Goal: Navigation & Orientation: Find specific page/section

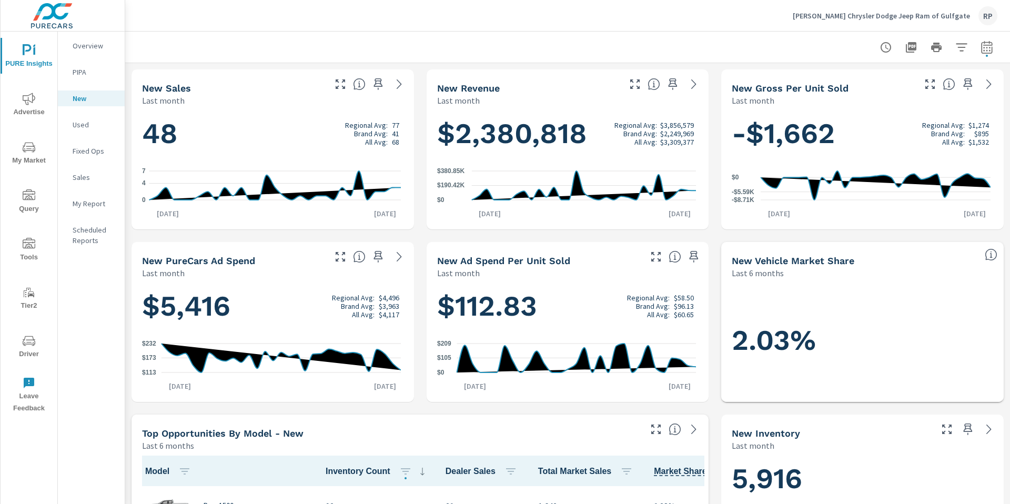
scroll to position [1, 0]
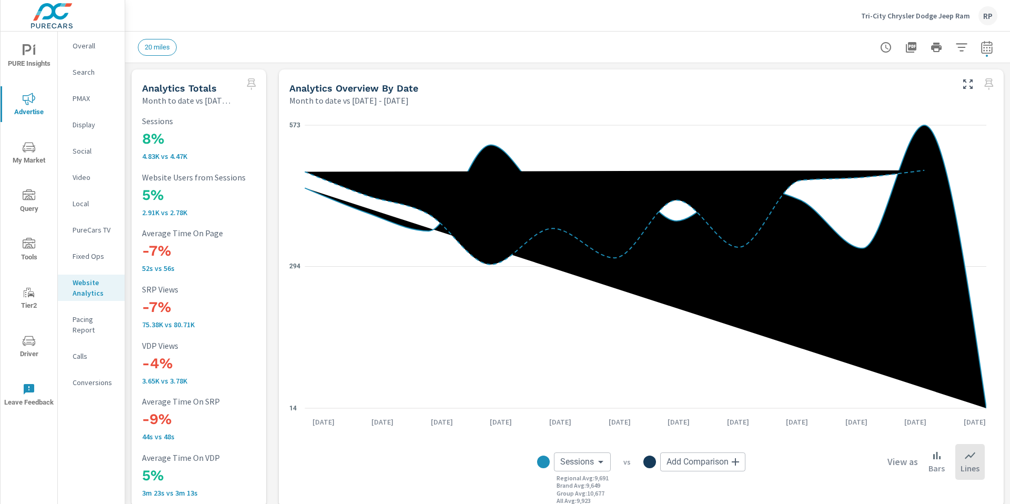
scroll to position [504, 0]
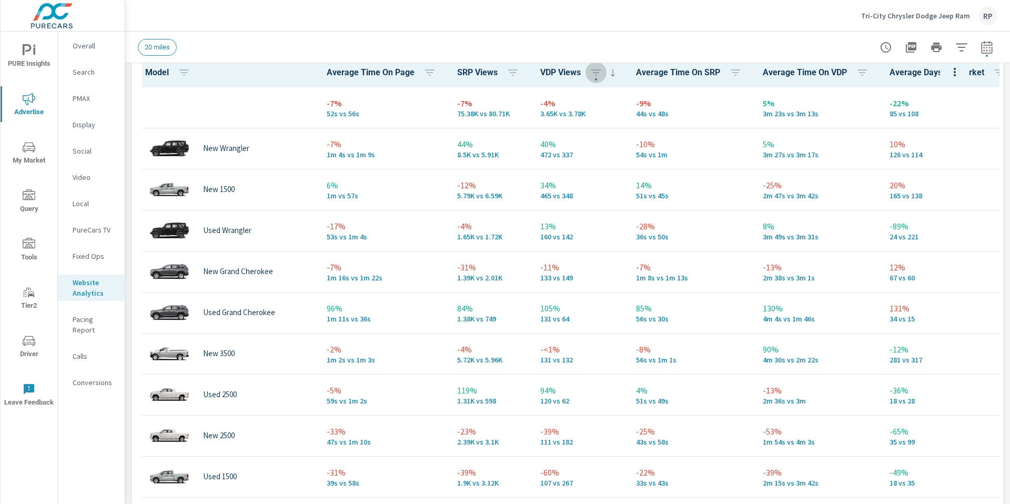
click at [29, 54] on icon "nav menu" at bounding box center [29, 50] width 13 height 13
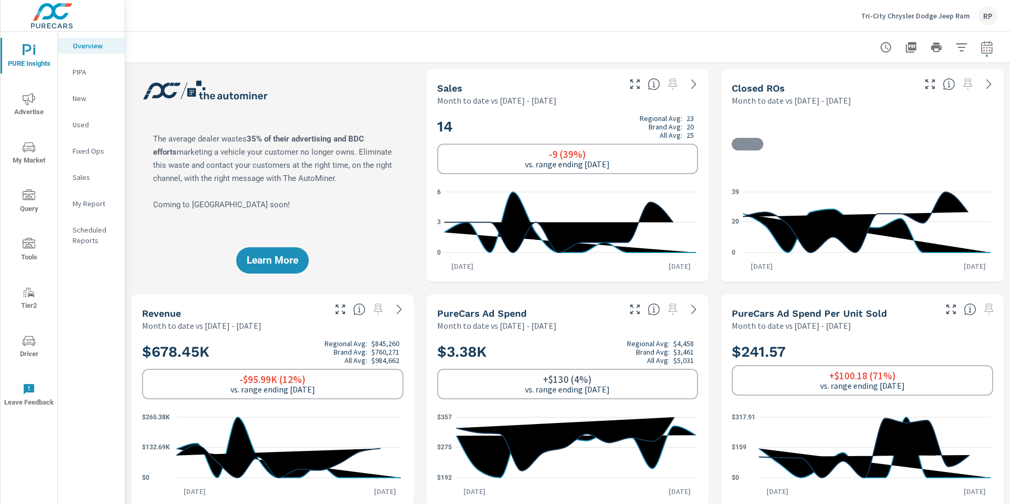
click at [981, 52] on icon "button" at bounding box center [987, 47] width 13 height 13
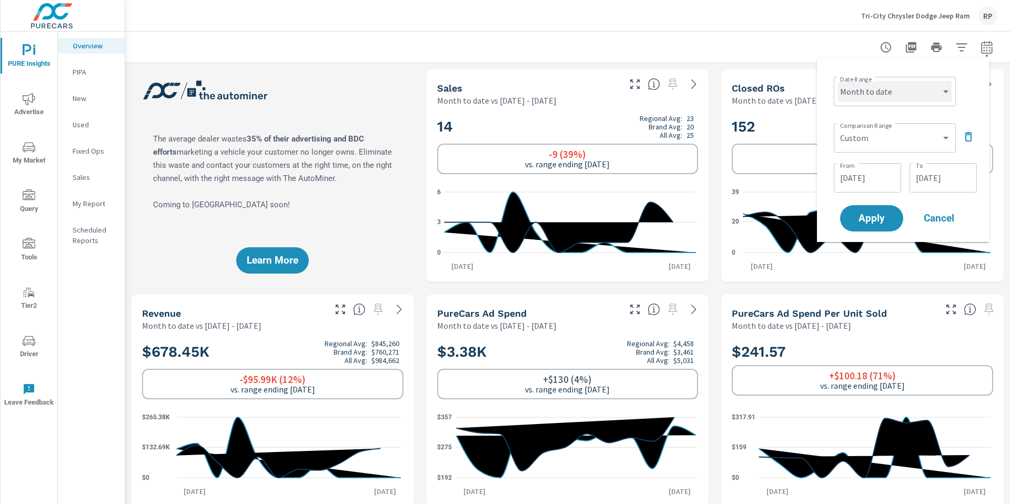
click at [875, 88] on select "Custom [DATE] Last week Last 7 days Last 14 days Last 30 days Last 45 days Last…" at bounding box center [895, 91] width 114 height 21
click at [838, 81] on select "Custom [DATE] Last week Last 7 days Last 14 days Last 30 days Last 45 days Last…" at bounding box center [895, 91] width 114 height 21
select select "Last month"
click at [966, 141] on icon "button" at bounding box center [968, 136] width 13 height 13
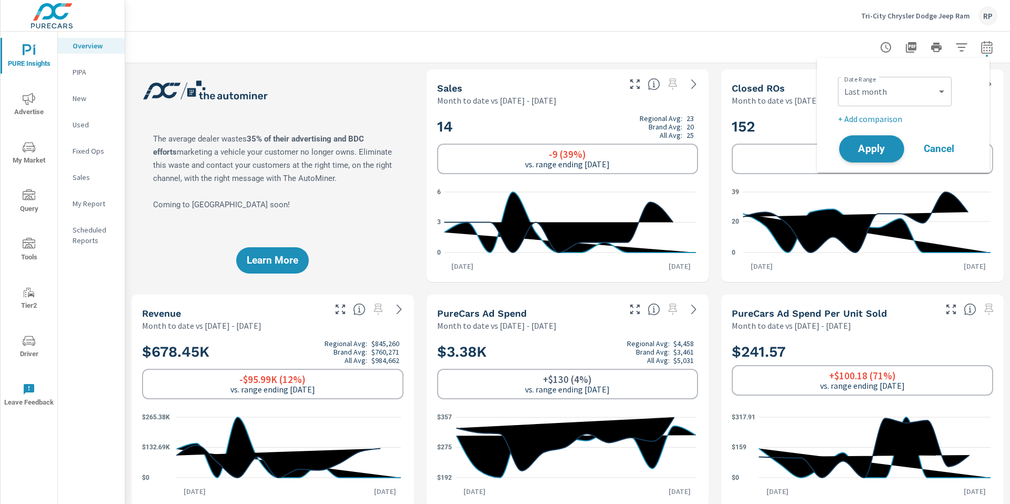
click at [875, 147] on span "Apply" at bounding box center [871, 149] width 43 height 10
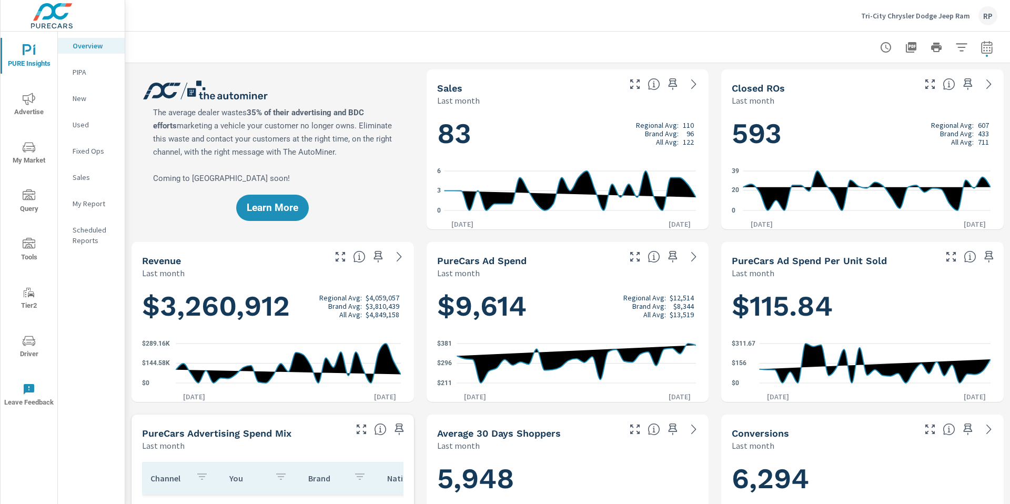
click at [102, 97] on p "New" at bounding box center [95, 98] width 44 height 11
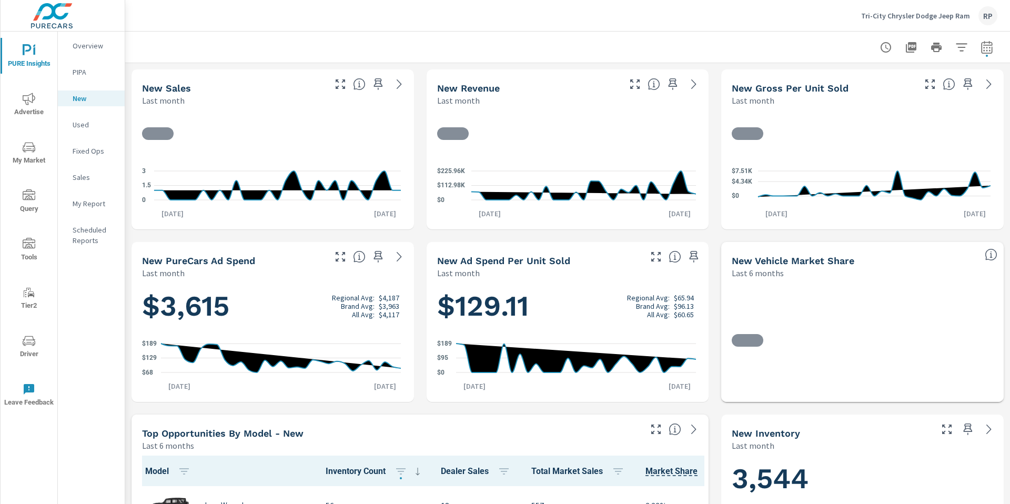
scroll to position [1, 0]
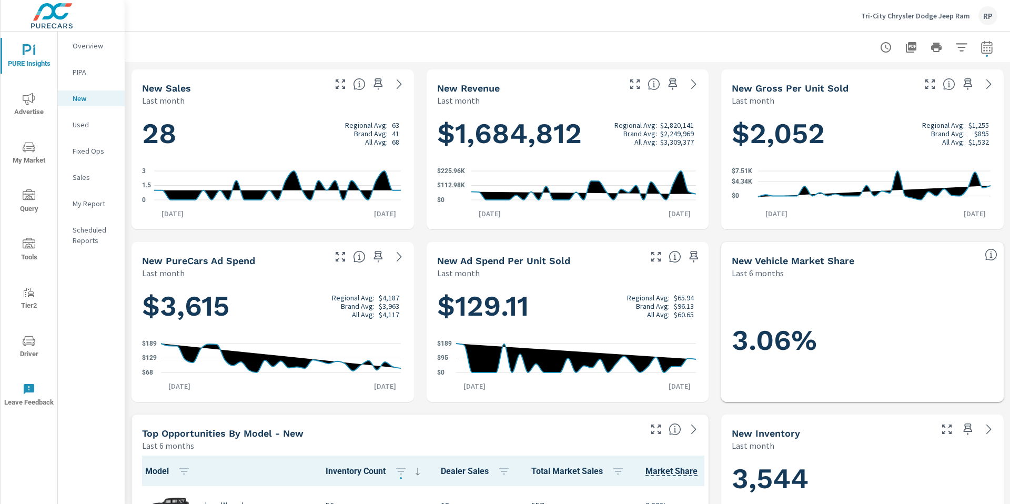
click at [985, 17] on div "RP" at bounding box center [987, 15] width 19 height 19
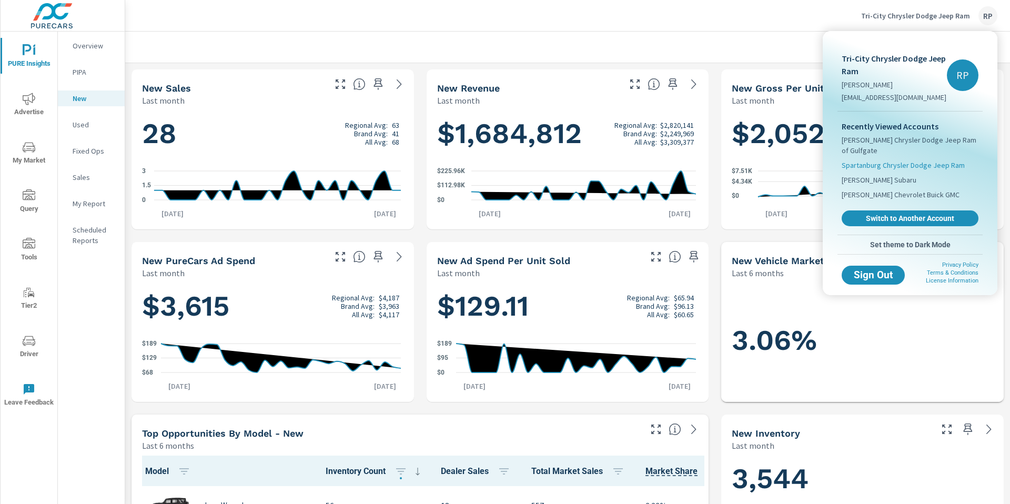
click at [865, 160] on span "Spartanburg Chrysler Dodge Jeep Ram" at bounding box center [903, 165] width 123 height 11
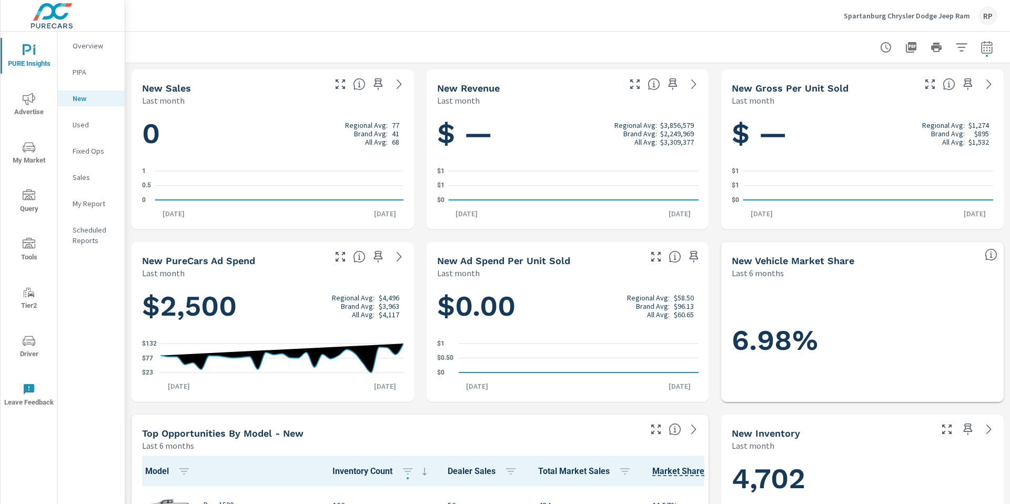
scroll to position [1, 0]
click at [981, 17] on div "RP" at bounding box center [987, 15] width 19 height 19
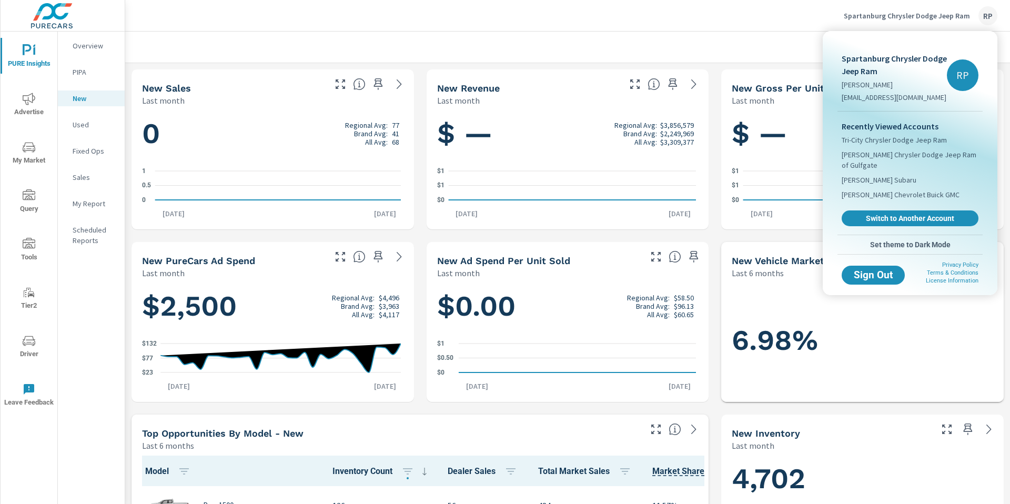
click at [522, 29] on div at bounding box center [505, 252] width 1010 height 504
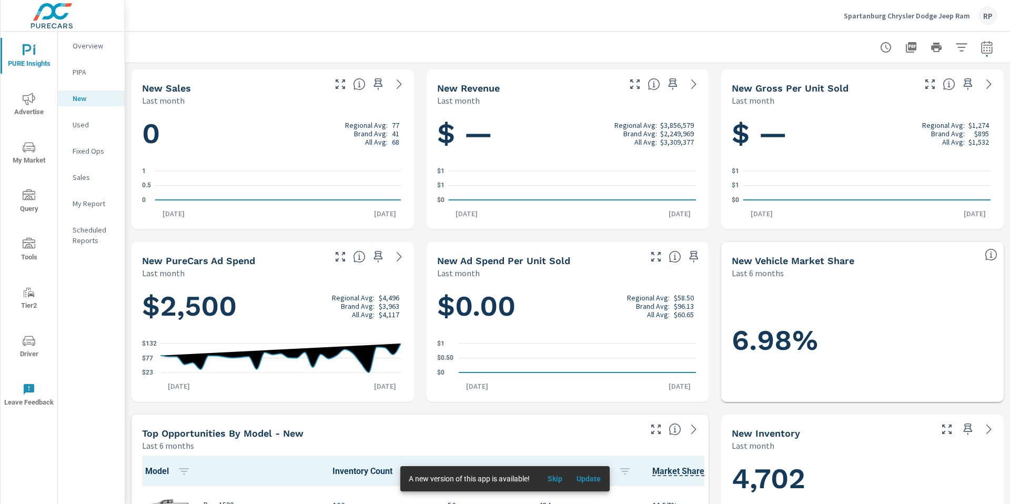
click at [32, 345] on icon "nav menu" at bounding box center [29, 341] width 13 height 13
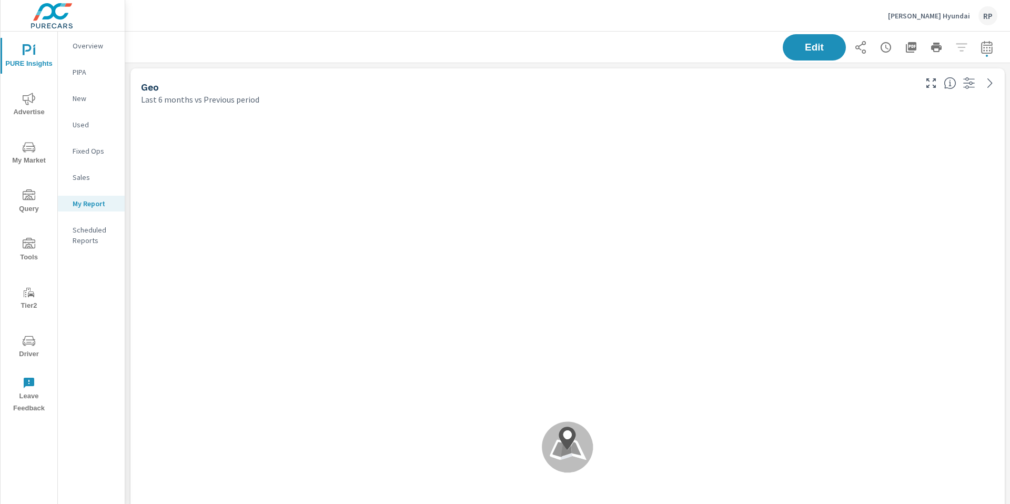
scroll to position [2683, 893]
click at [983, 17] on div "RP" at bounding box center [987, 15] width 19 height 19
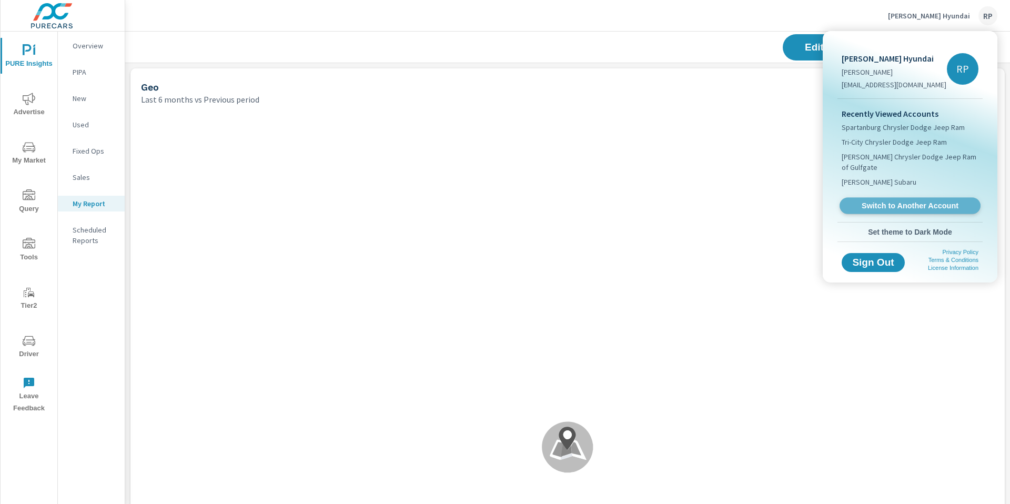
click at [880, 206] on span "Switch to Another Account" at bounding box center [909, 206] width 129 height 10
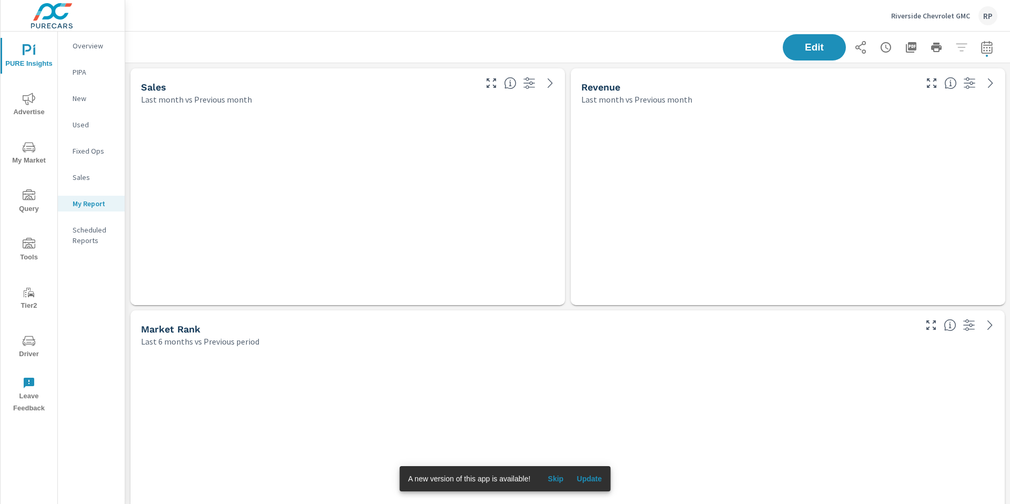
scroll to position [3772, 893]
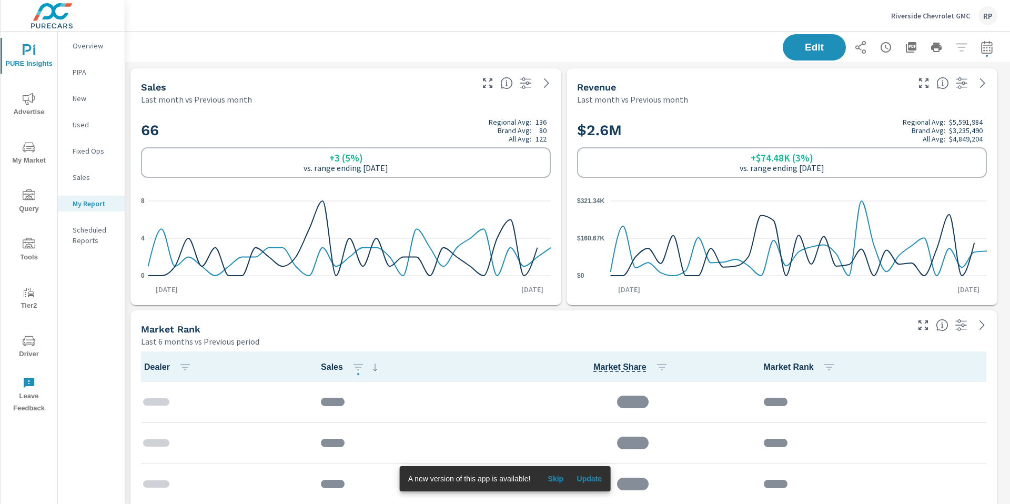
click at [39, 100] on span "Advertise" at bounding box center [29, 106] width 51 height 26
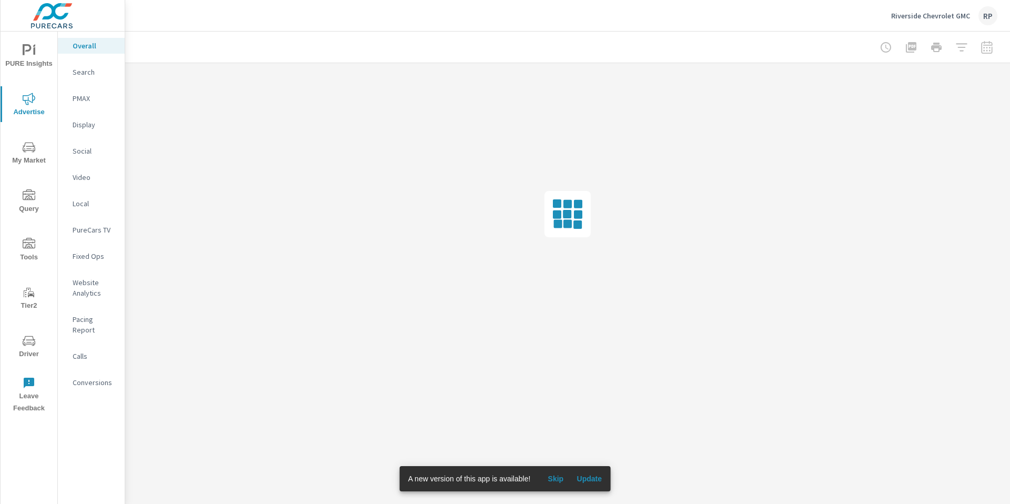
click at [30, 340] on icon "nav menu" at bounding box center [29, 341] width 13 height 10
